Goal: Task Accomplishment & Management: Use online tool/utility

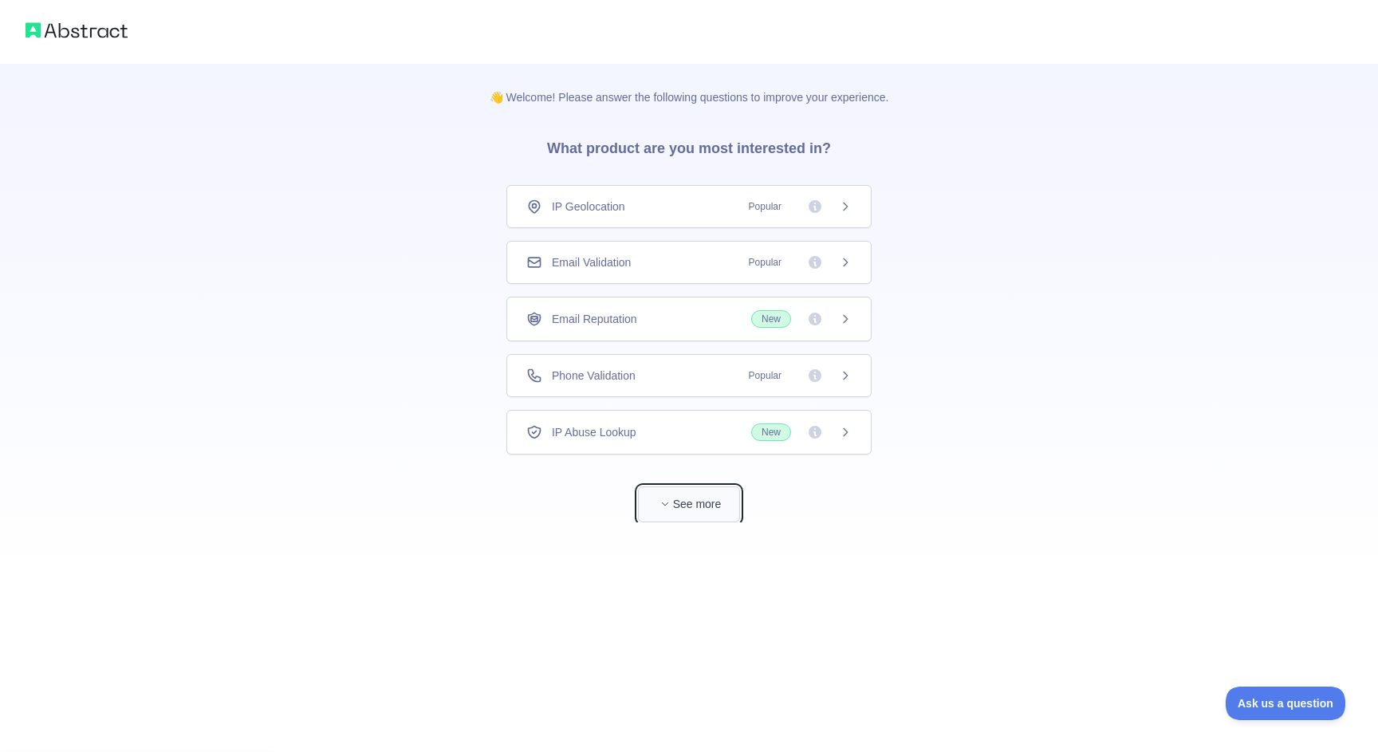
click at [719, 502] on button "See more" at bounding box center [689, 505] width 102 height 36
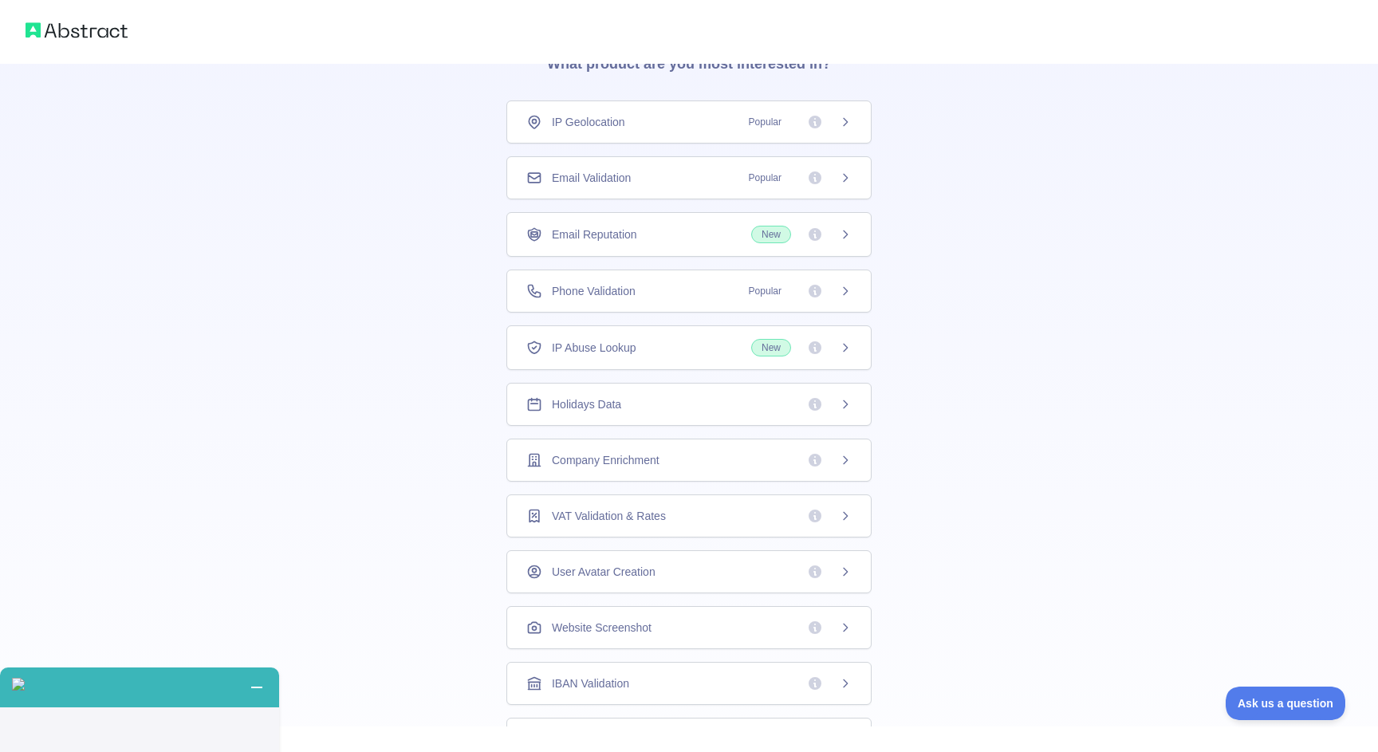
scroll to position [81, 0]
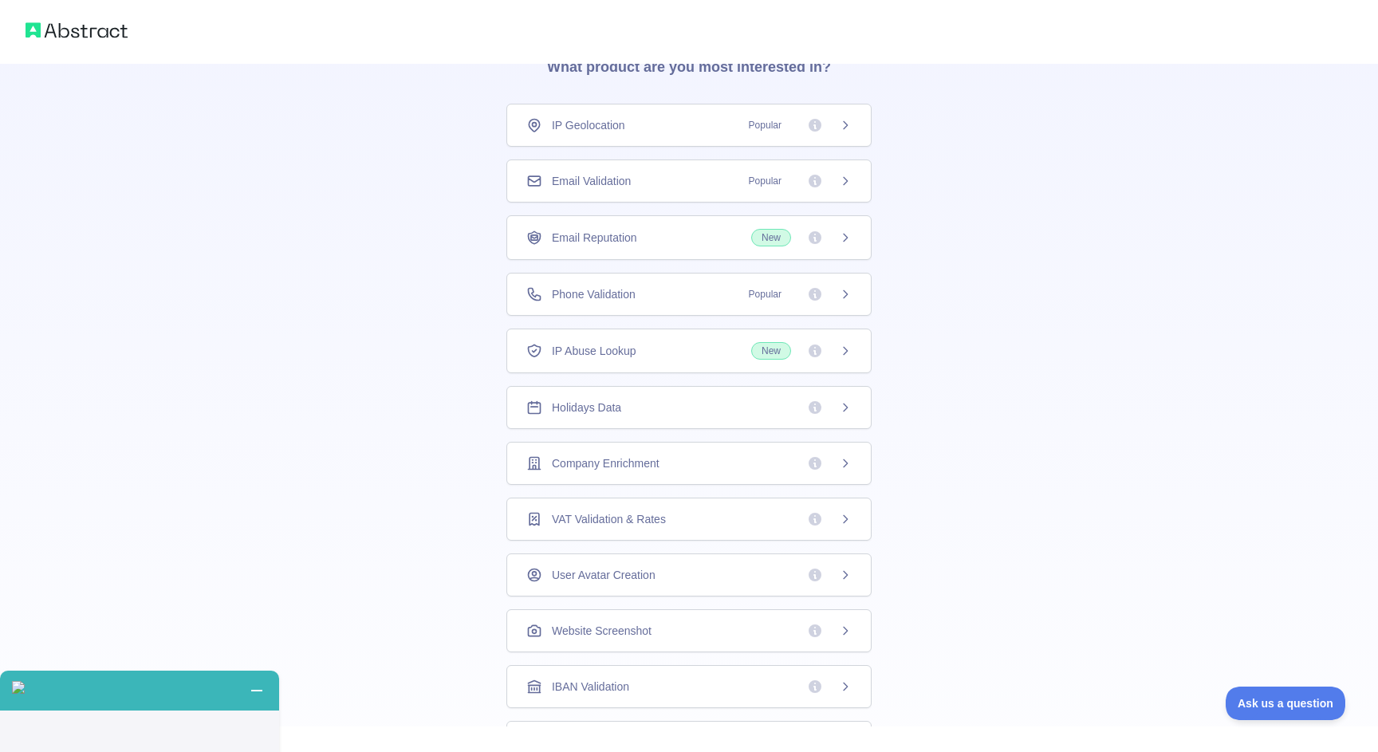
click at [851, 182] on div "Email Validation Popular" at bounding box center [688, 181] width 365 height 43
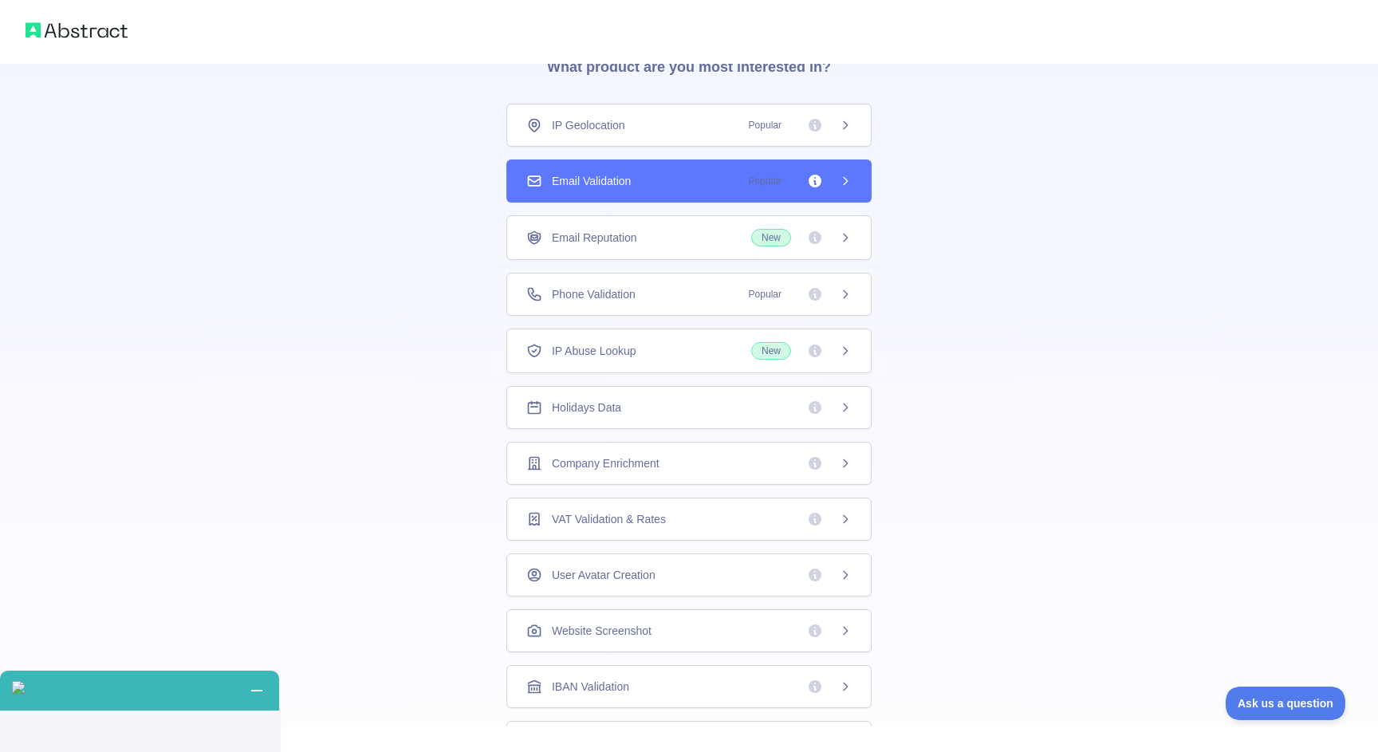
click at [839, 179] on icon at bounding box center [845, 181] width 13 height 13
click at [815, 179] on icon at bounding box center [815, 181] width 13 height 13
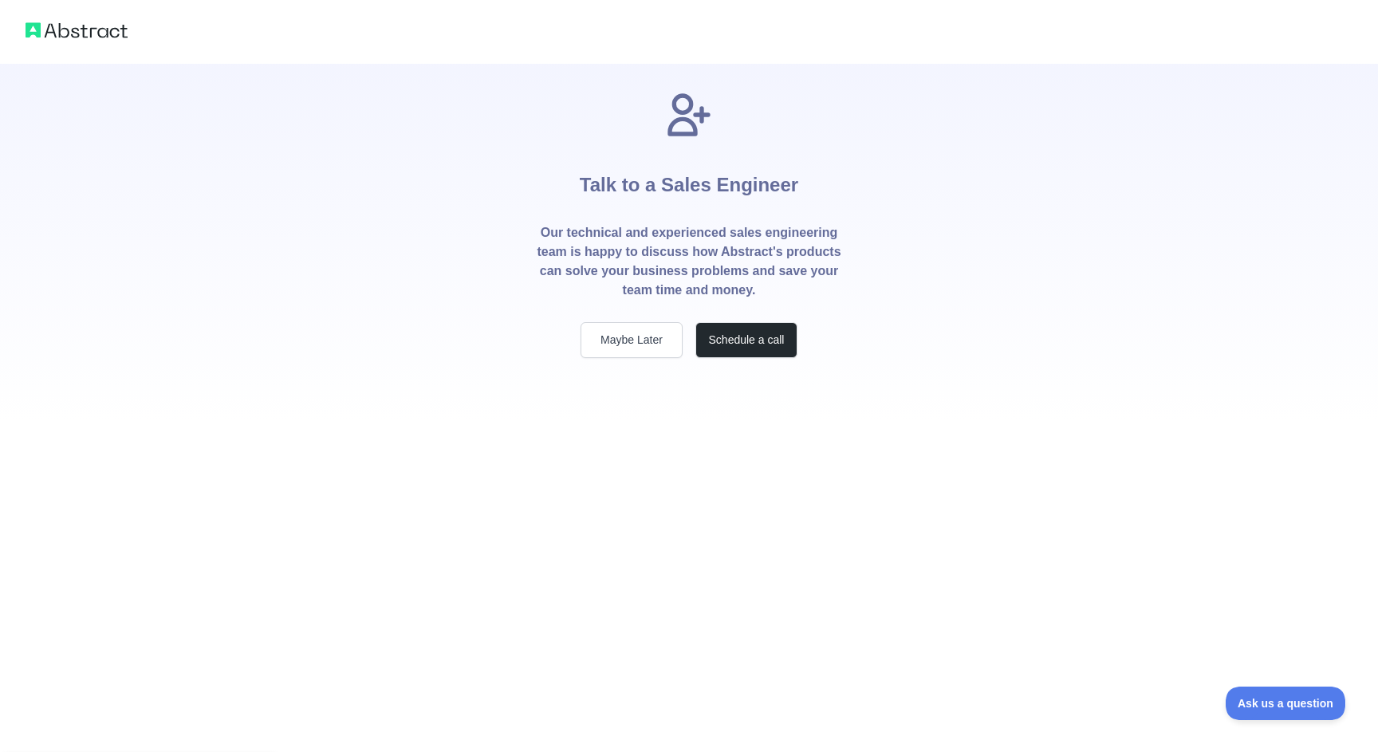
click at [815, 179] on div "Talk to a Sales Engineer Our technical and experienced sales engineering team i…" at bounding box center [688, 223] width 357 height 269
click at [629, 311] on div "Talk to a Sales Engineer Our technical and experienced sales engineering team i…" at bounding box center [688, 223] width 357 height 269
click at [624, 328] on button "Maybe Later" at bounding box center [632, 340] width 102 height 36
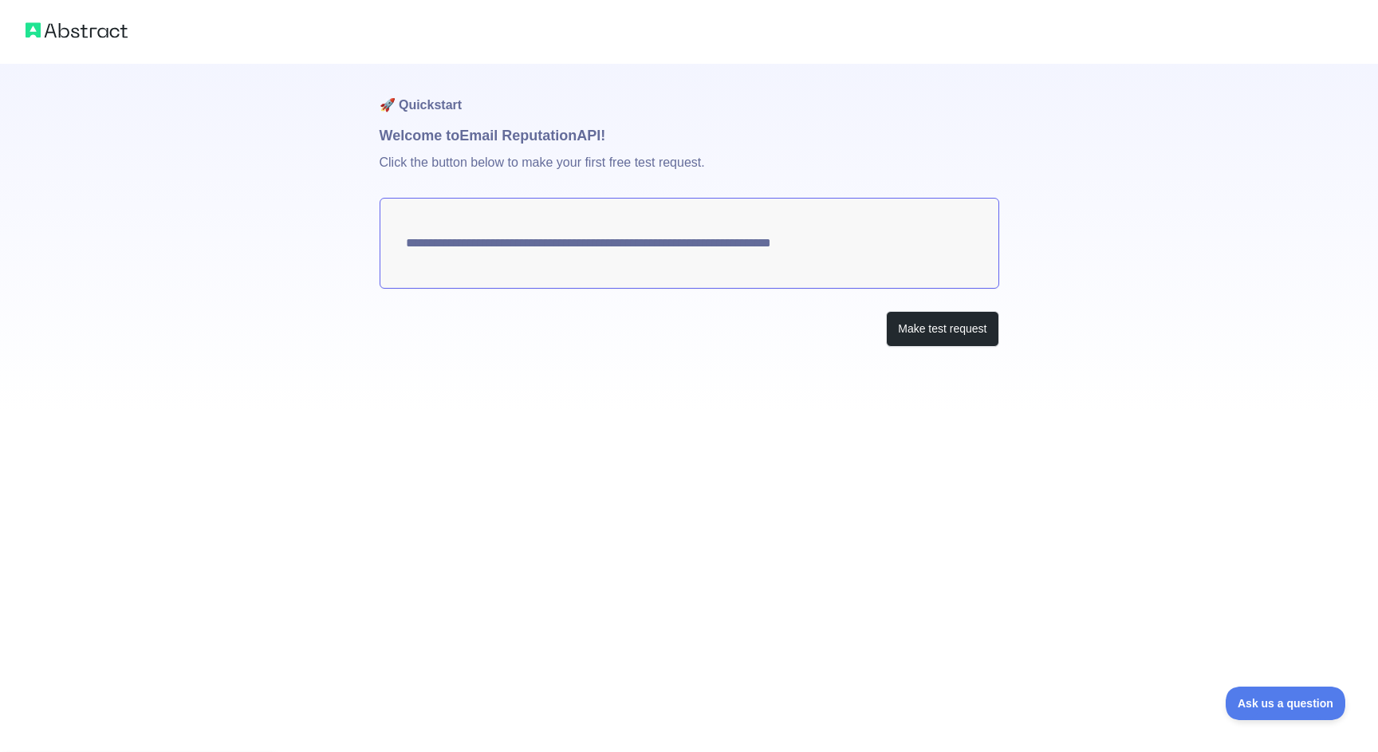
click at [63, 34] on img at bounding box center [77, 30] width 102 height 22
click at [980, 365] on div "**********" at bounding box center [690, 237] width 620 height 347
click at [980, 327] on button "Make test request" at bounding box center [942, 329] width 112 height 36
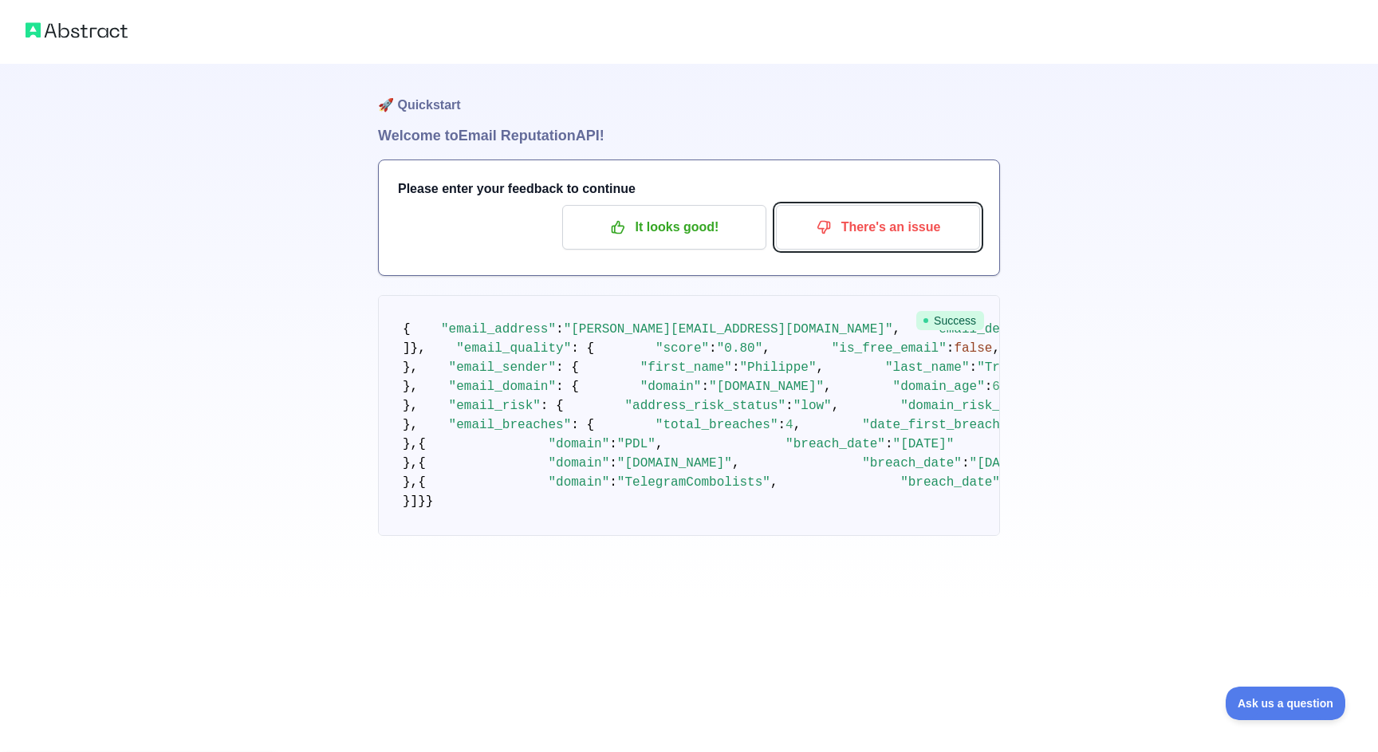
drag, startPoint x: 905, startPoint y: 219, endPoint x: 561, endPoint y: 108, distance: 360.9
click at [561, 108] on div "🚀 Quickstart Welcome to Email Reputation API! Please enter your feedback to con…" at bounding box center [689, 332] width 622 height 536
click at [61, 29] on img at bounding box center [77, 30] width 102 height 22
